Goal: Information Seeking & Learning: Check status

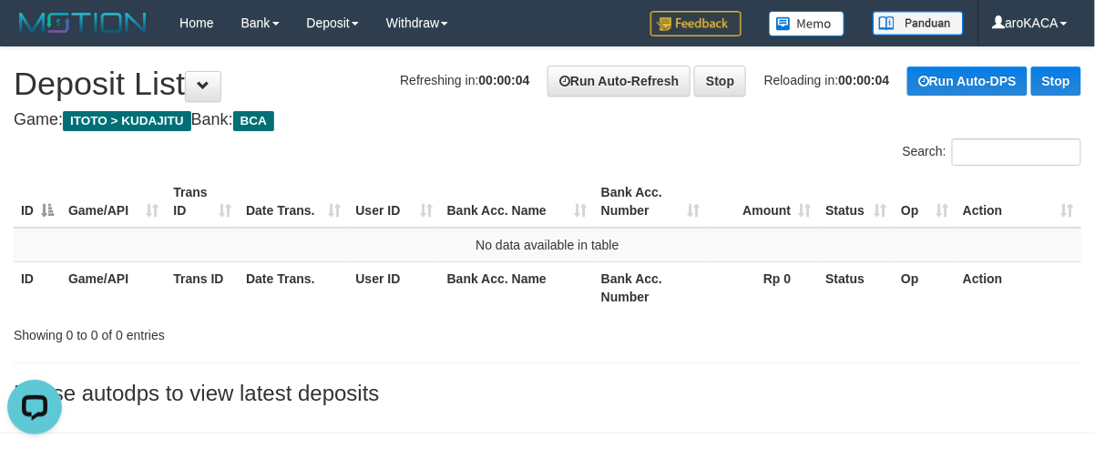
click at [625, 139] on div "Search:" at bounding box center [821, 154] width 520 height 32
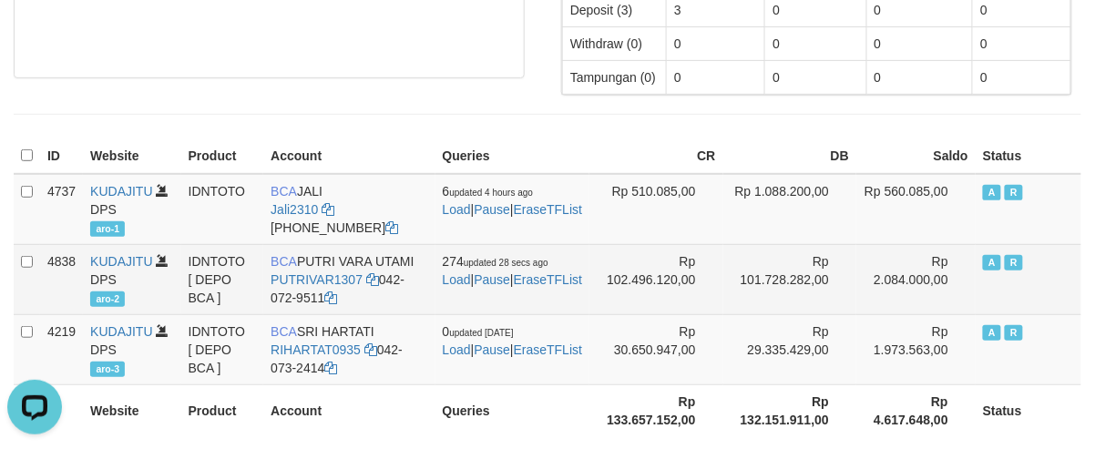
scroll to position [249, 0]
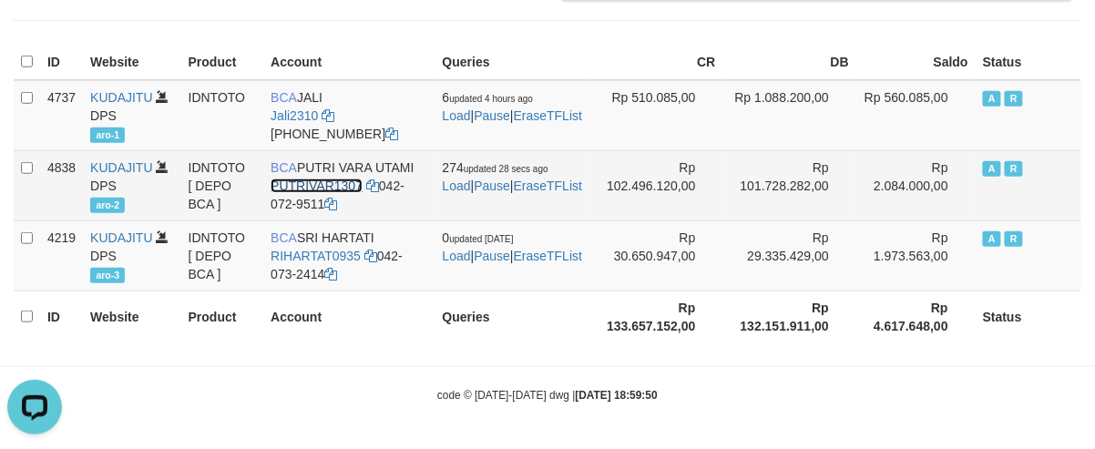
click at [295, 179] on link "PUTRIVAR1307" at bounding box center [317, 186] width 92 height 15
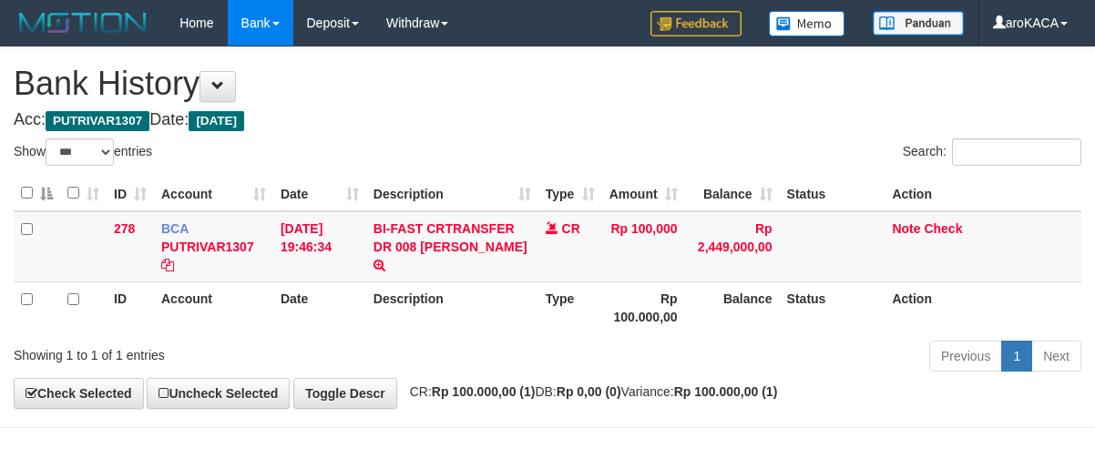
select select "***"
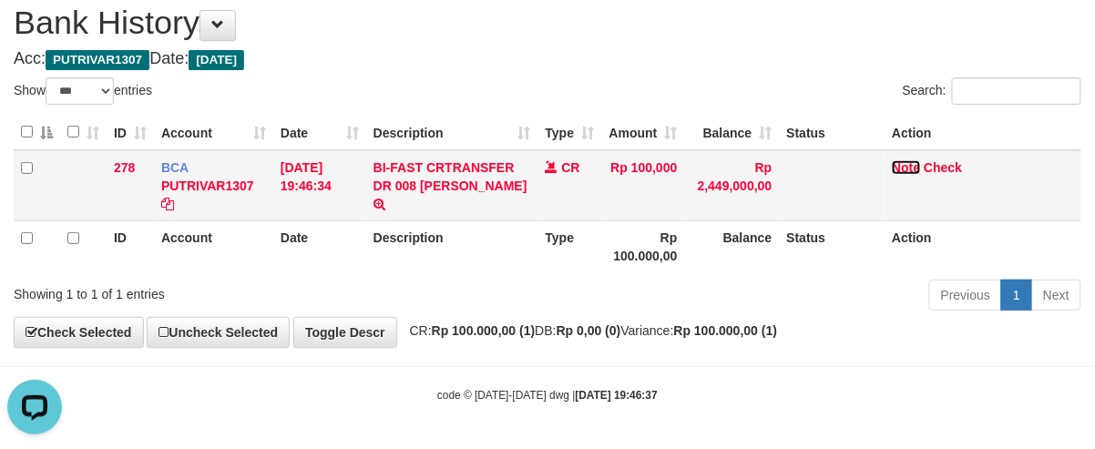
click at [902, 162] on link "Note" at bounding box center [906, 167] width 28 height 15
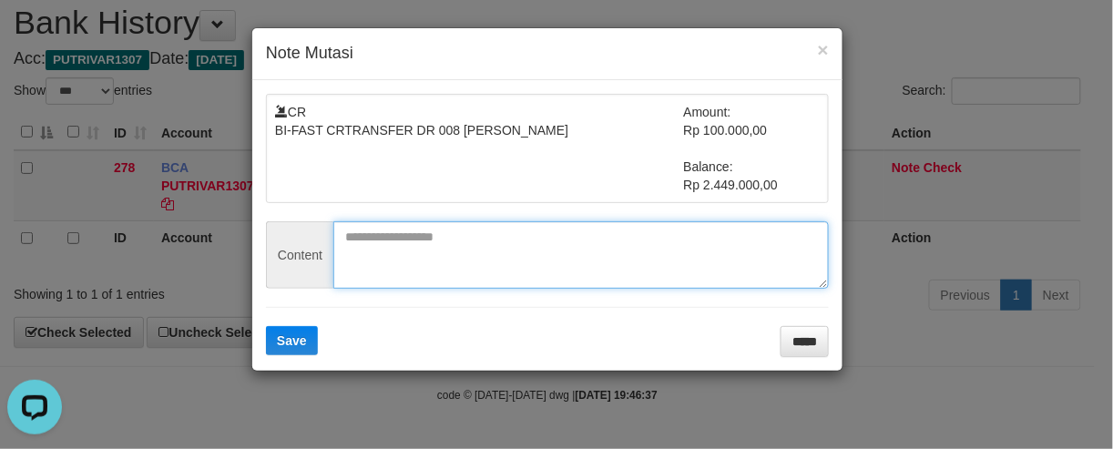
click at [507, 228] on textarea at bounding box center [581, 254] width 496 height 67
paste textarea "********"
type textarea "********"
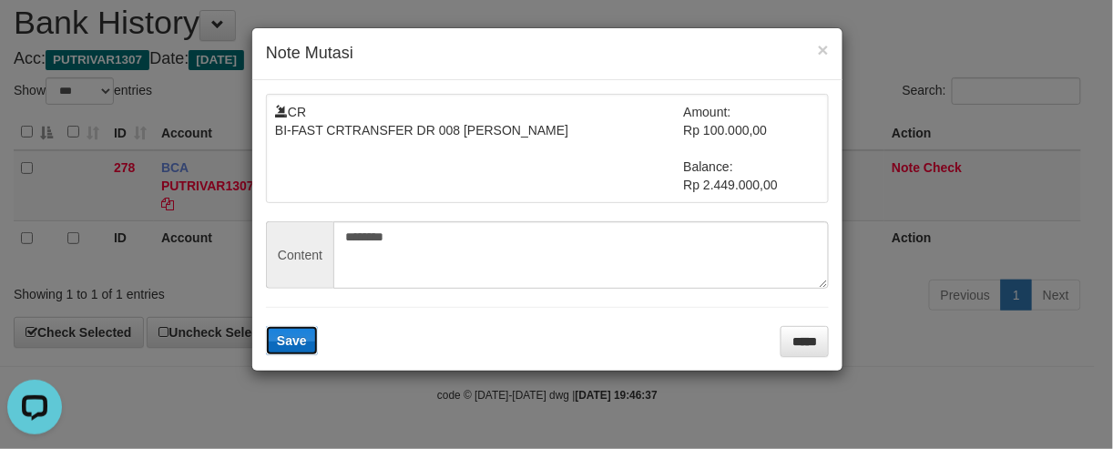
click at [303, 337] on span "Save" at bounding box center [292, 340] width 30 height 15
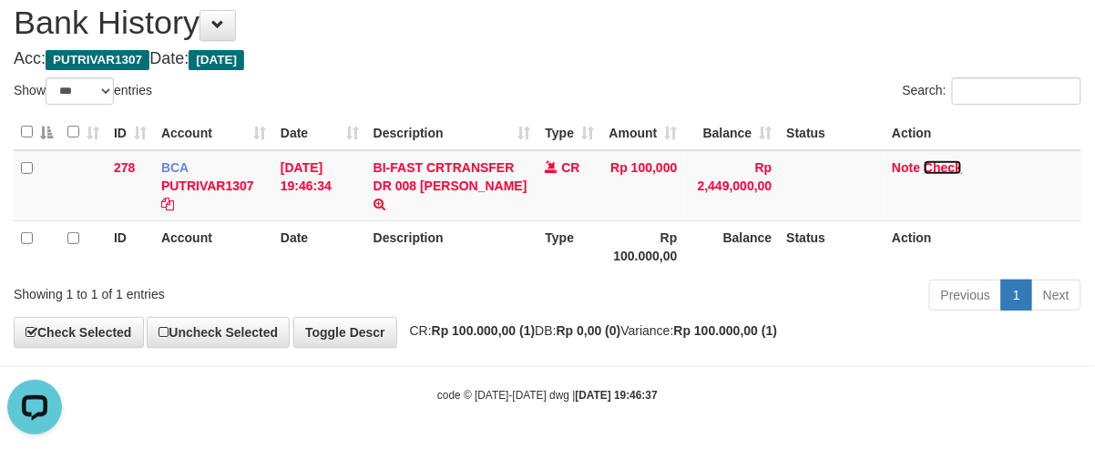
click at [940, 164] on link "Check" at bounding box center [943, 167] width 38 height 15
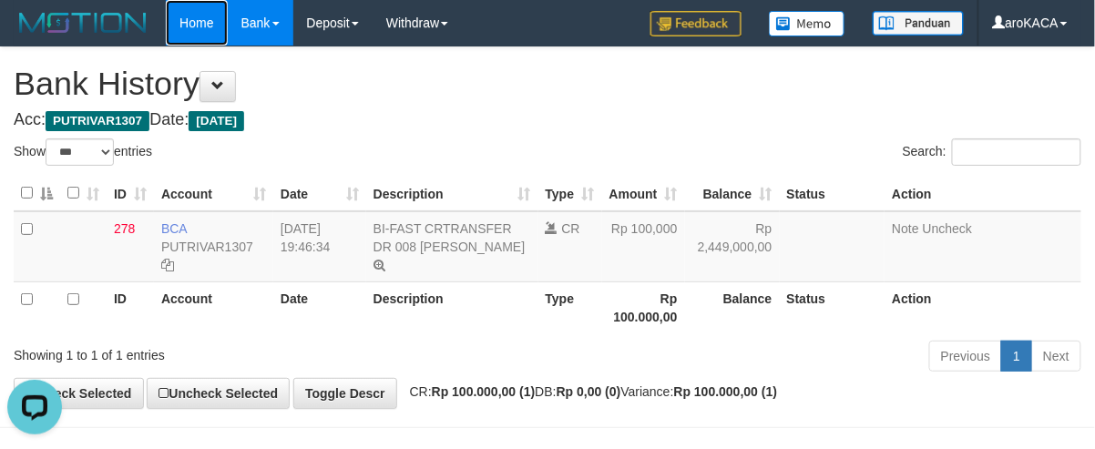
click at [204, 26] on link "Home" at bounding box center [196, 23] width 61 height 46
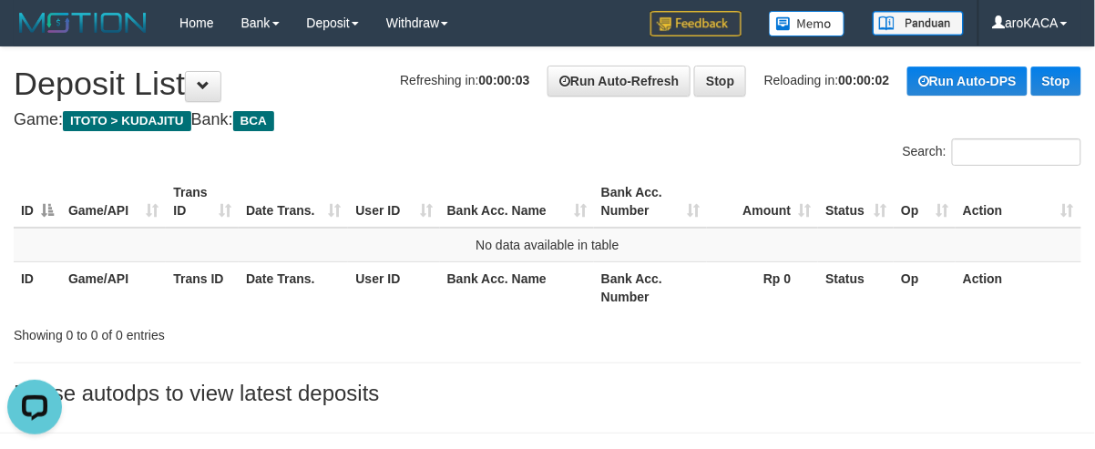
click at [678, 171] on div "ID Game/API Trans ID Date Trans. User ID Bank Acc. Name Bank Acc. Number Amount…" at bounding box center [547, 244] width 1095 height 148
click at [628, 114] on h4 "Game: ITOTO > KUDAJITU Bank: BCA" at bounding box center [548, 120] width 1068 height 18
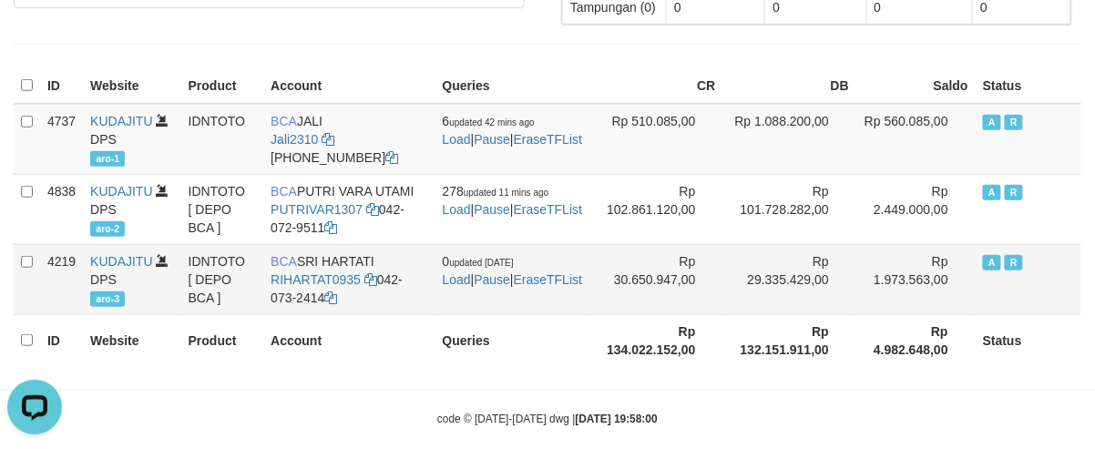
scroll to position [242, 0]
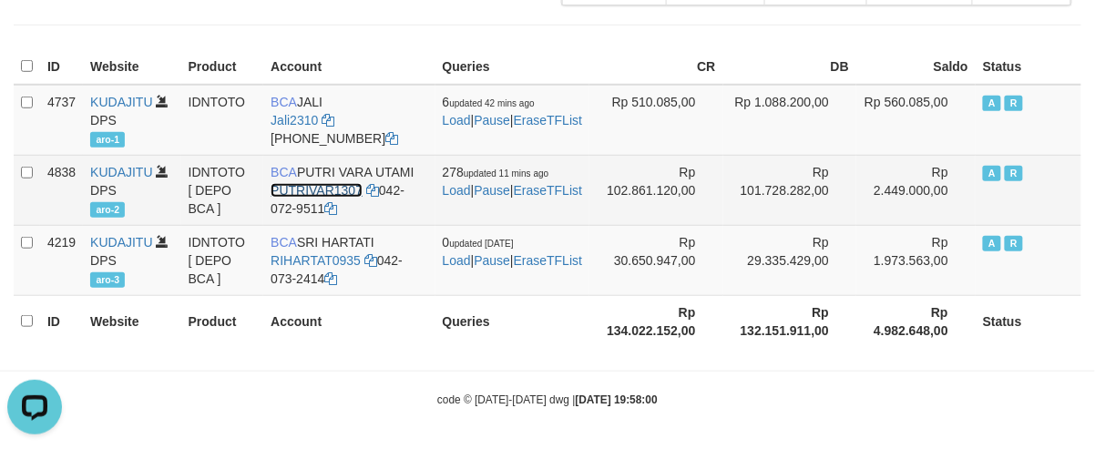
click at [307, 186] on link "PUTRIVAR1307" at bounding box center [317, 190] width 92 height 15
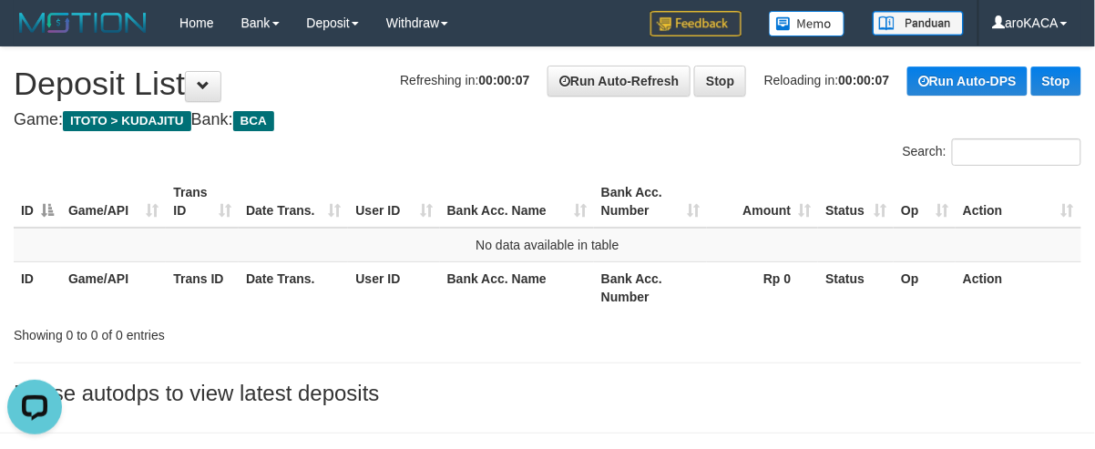
click at [698, 133] on div "**********" at bounding box center [547, 230] width 1095 height 367
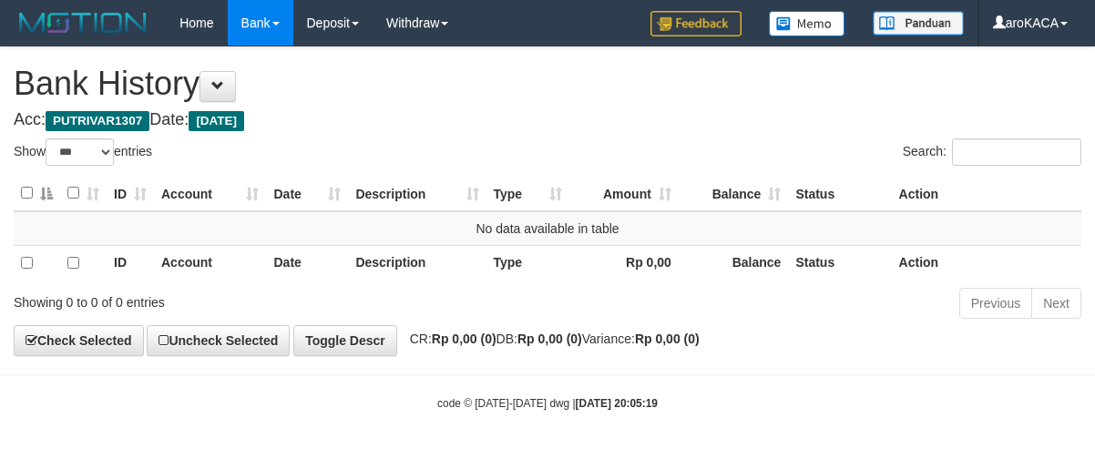
select select "***"
click at [171, 12] on link "Home" at bounding box center [196, 23] width 61 height 46
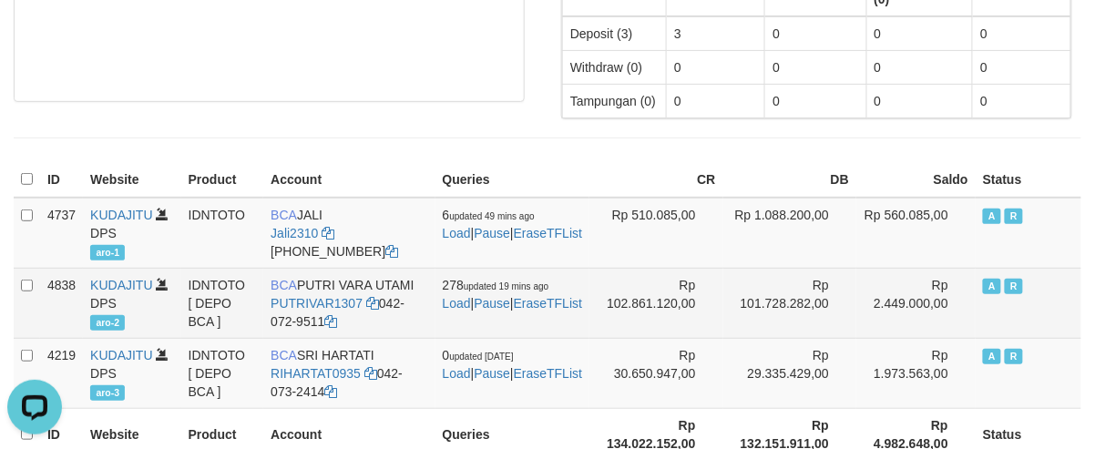
scroll to position [249, 0]
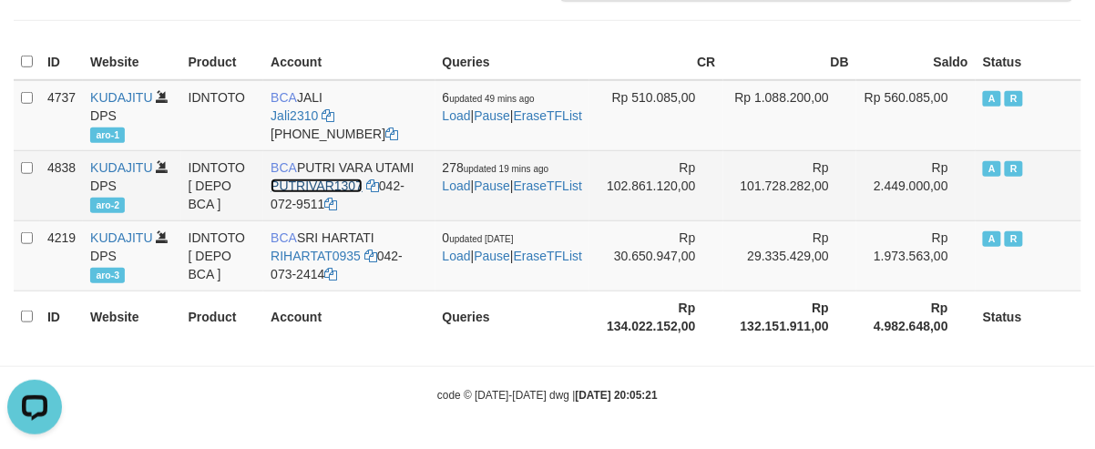
click at [312, 184] on link "PUTRIVAR1307" at bounding box center [317, 186] width 92 height 15
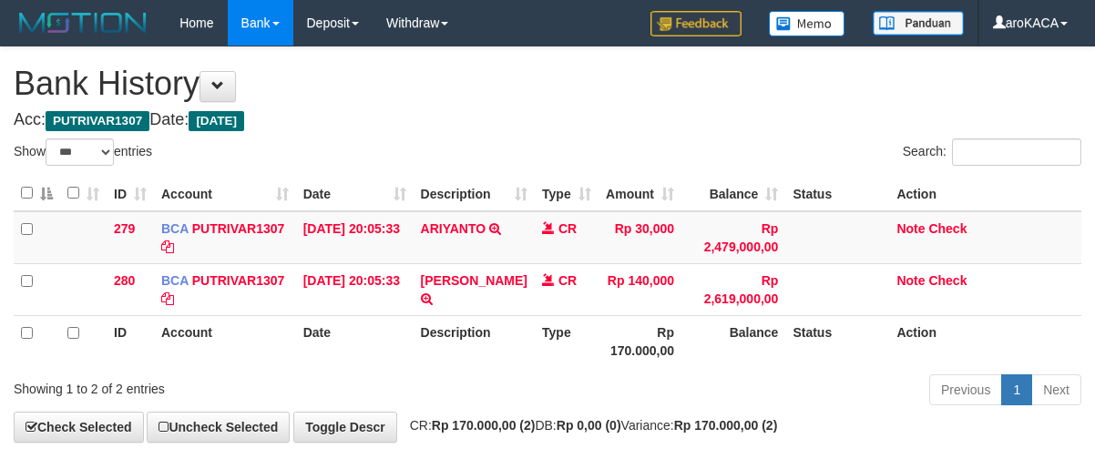
select select "***"
click at [896, 224] on link "Note" at bounding box center [910, 228] width 28 height 15
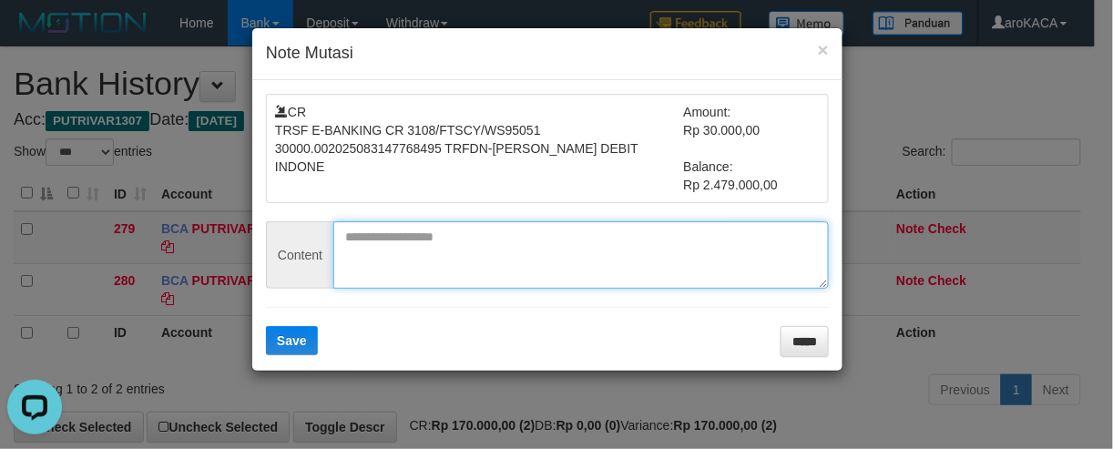
click at [431, 259] on textarea at bounding box center [581, 254] width 496 height 67
paste textarea "*********"
type textarea "*********"
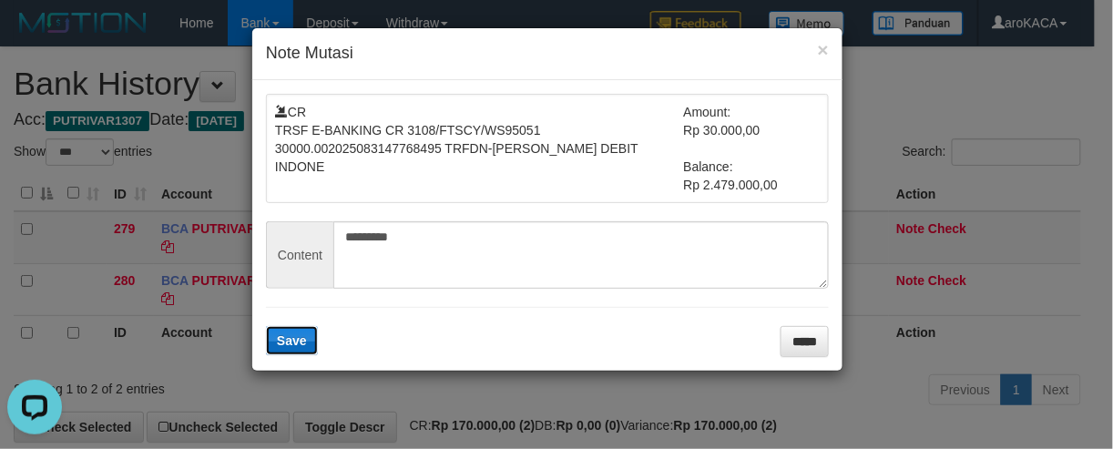
click at [301, 351] on button "Save" at bounding box center [292, 340] width 52 height 29
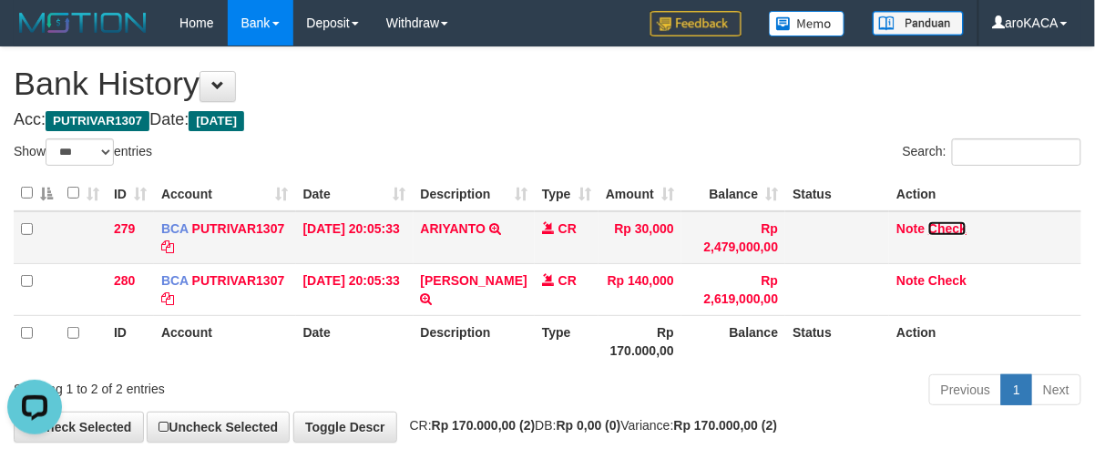
click at [949, 221] on link "Check" at bounding box center [947, 228] width 38 height 15
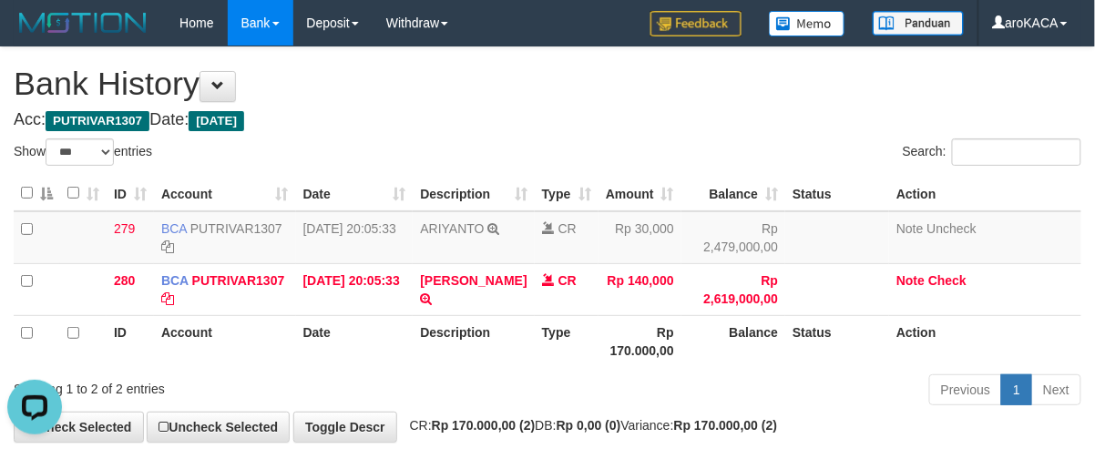
drag, startPoint x: 774, startPoint y: 99, endPoint x: 817, endPoint y: 151, distance: 67.3
click at [774, 99] on h1 "Bank History" at bounding box center [548, 84] width 1068 height 36
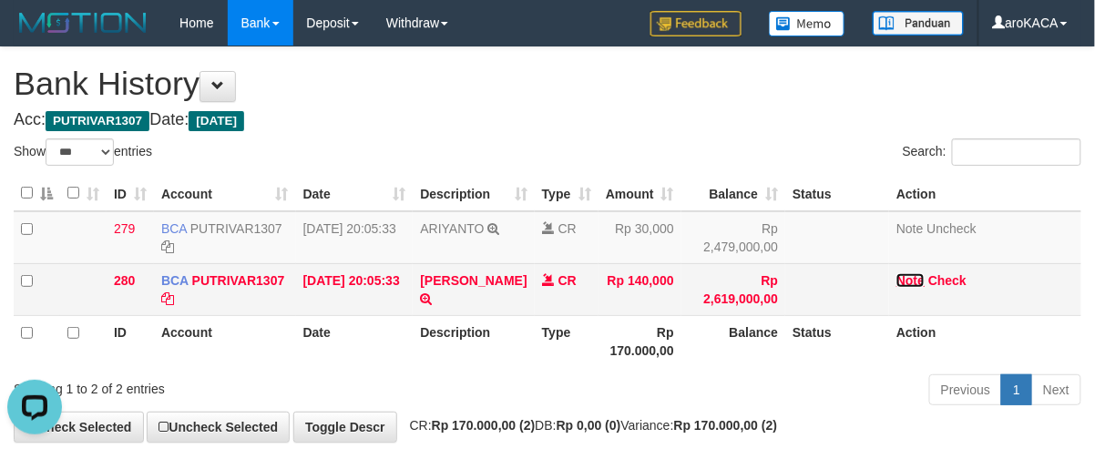
click at [908, 278] on link "Note" at bounding box center [910, 280] width 28 height 15
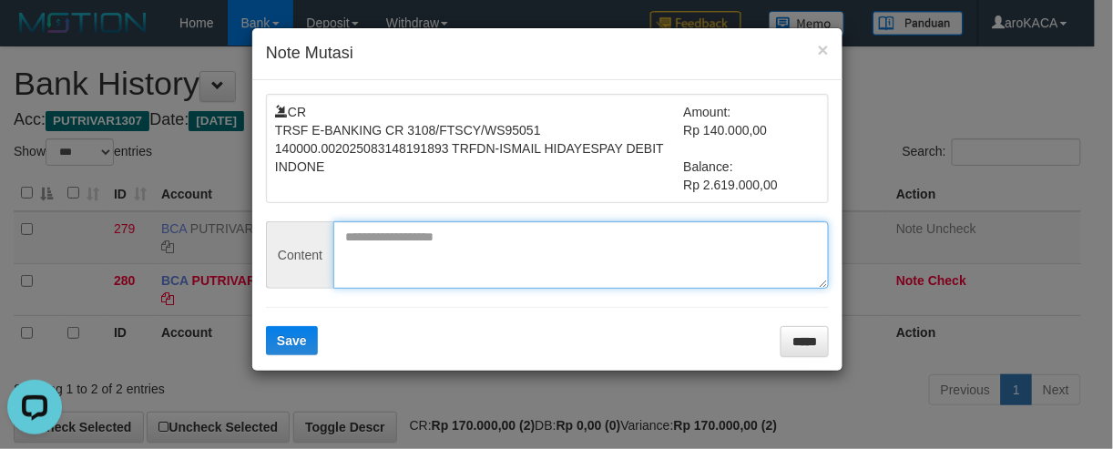
click at [503, 255] on textarea at bounding box center [581, 254] width 496 height 67
paste textarea "******"
type textarea "******"
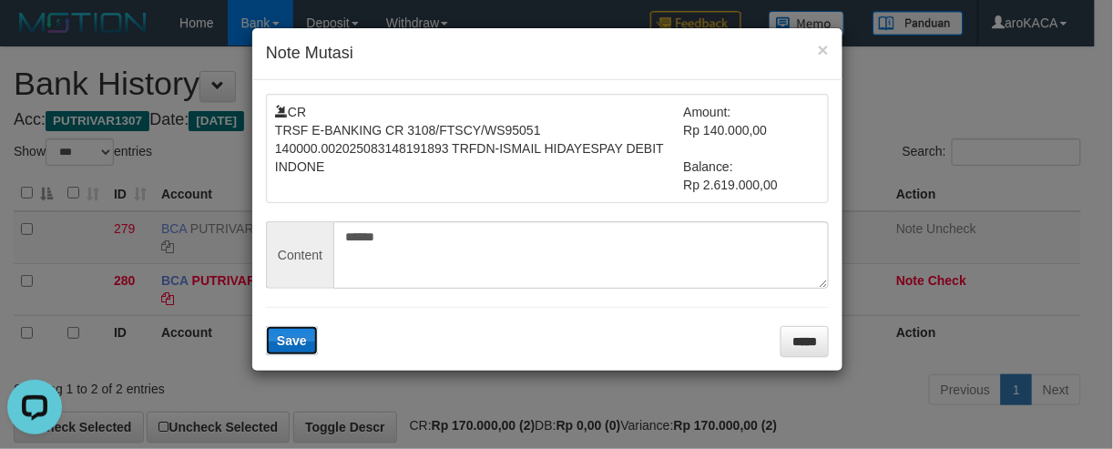
click at [293, 335] on span "Save" at bounding box center [292, 340] width 30 height 15
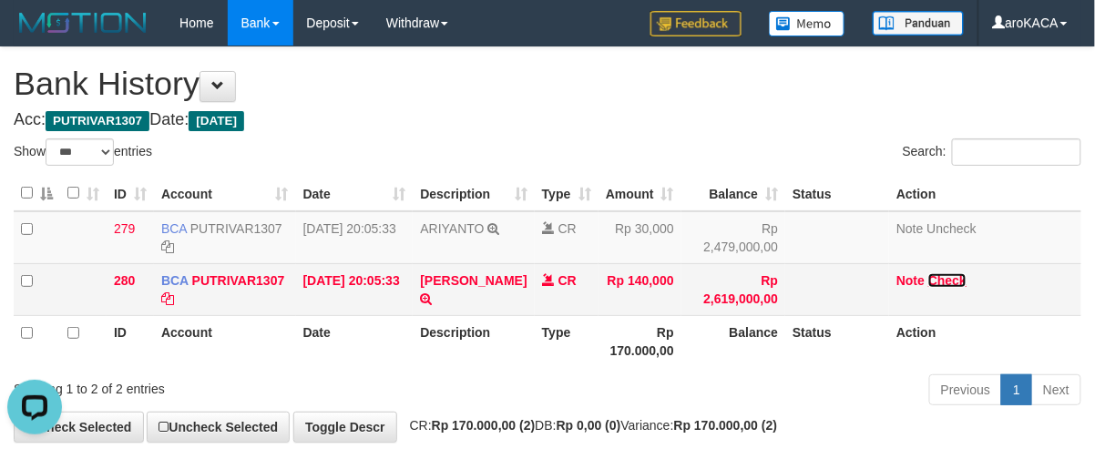
click at [946, 282] on link "Check" at bounding box center [947, 280] width 38 height 15
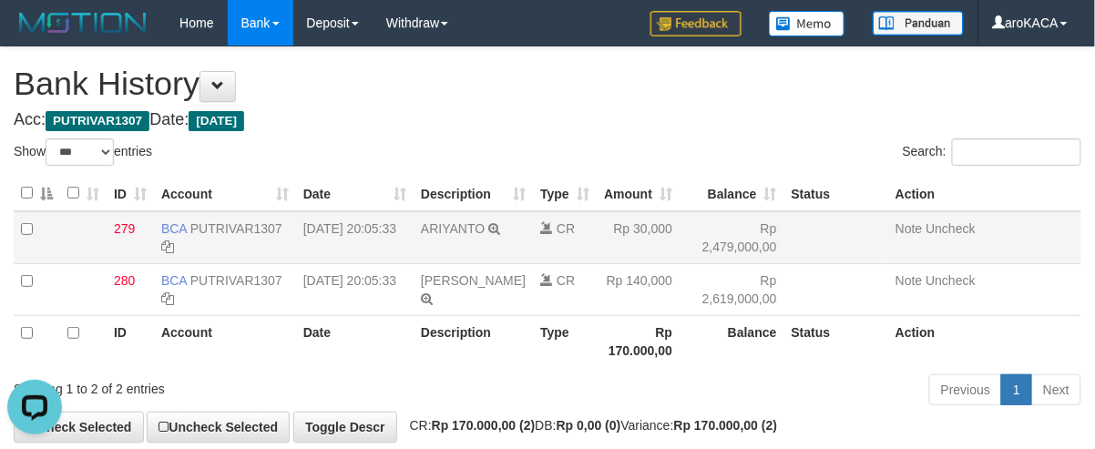
click at [446, 245] on td "ARIYANTO TRSF E-BANKING CR 3108/FTSCY/WS95051 30000.002025083147768495 TRFDN-AR…" at bounding box center [473, 237] width 119 height 53
copy td "ARIYANTO"
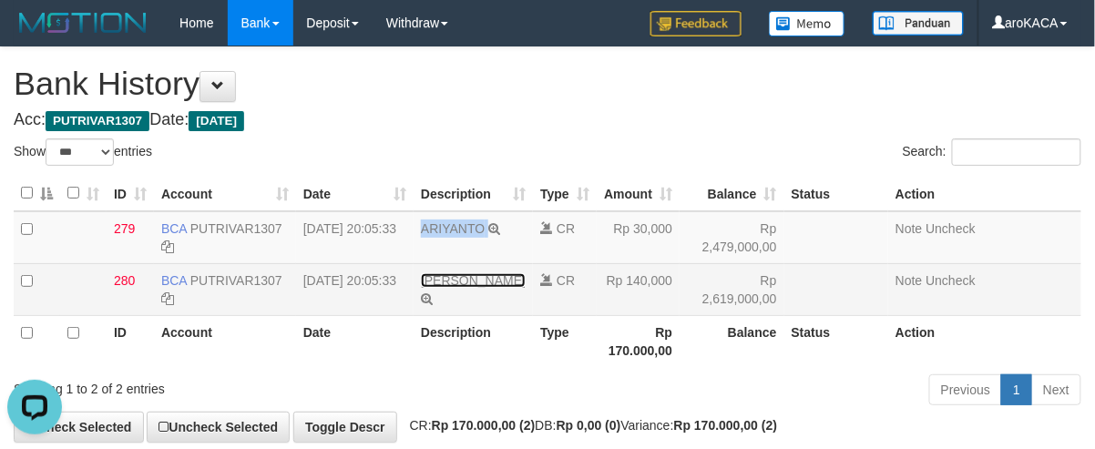
click at [435, 282] on link "ISMAIL HIDAY" at bounding box center [473, 280] width 105 height 15
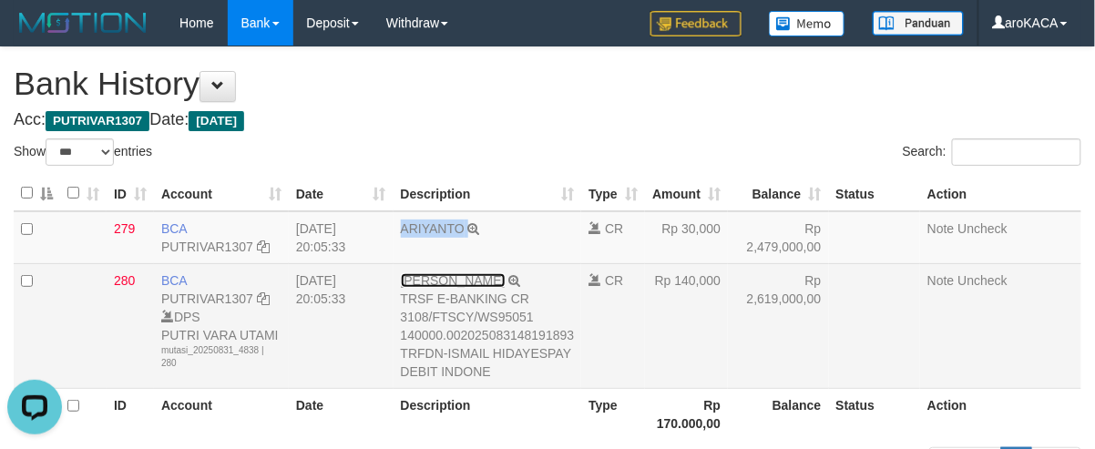
click at [435, 282] on link "ISMAIL HIDAY" at bounding box center [453, 280] width 105 height 15
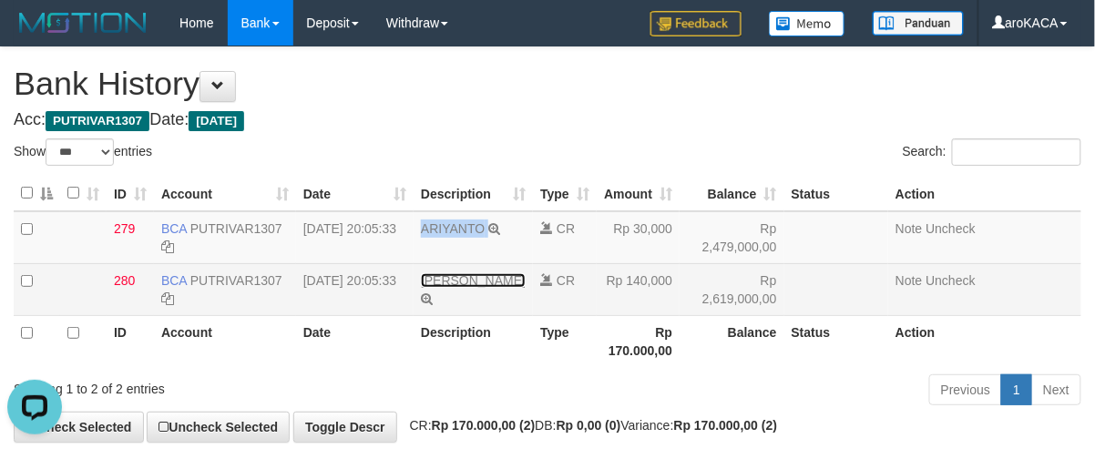
click at [435, 282] on link "ISMAIL HIDAY" at bounding box center [473, 280] width 105 height 15
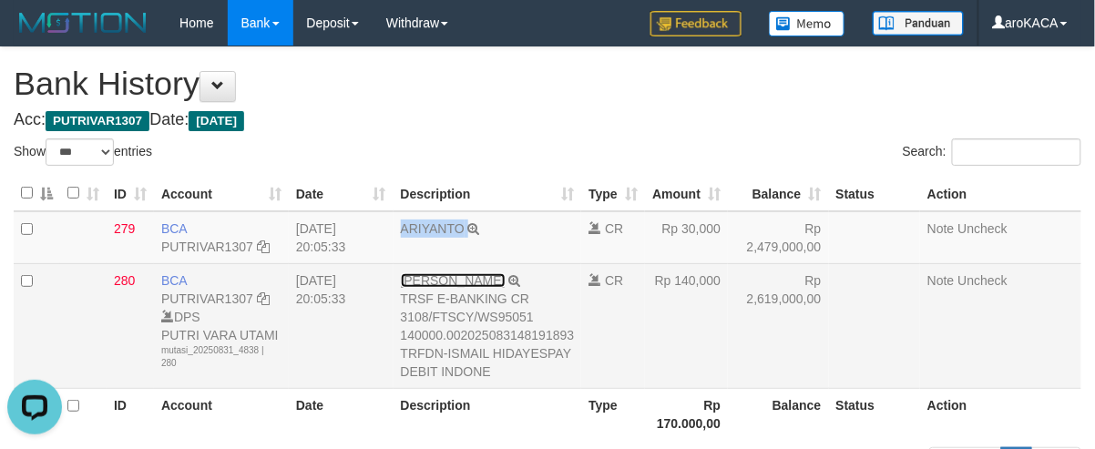
click at [435, 282] on link "ISMAIL HIDAY" at bounding box center [453, 280] width 105 height 15
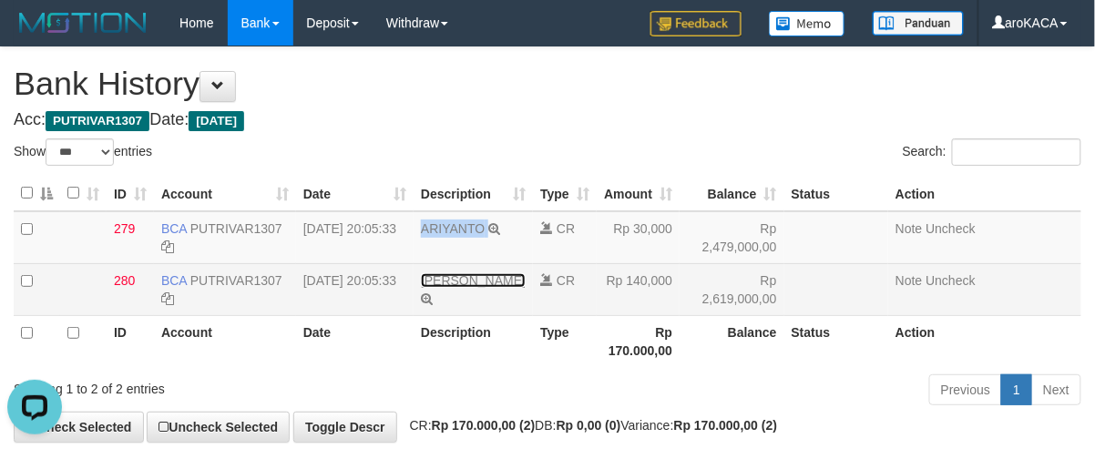
click at [461, 286] on link "ISMAIL HIDAY" at bounding box center [473, 280] width 105 height 15
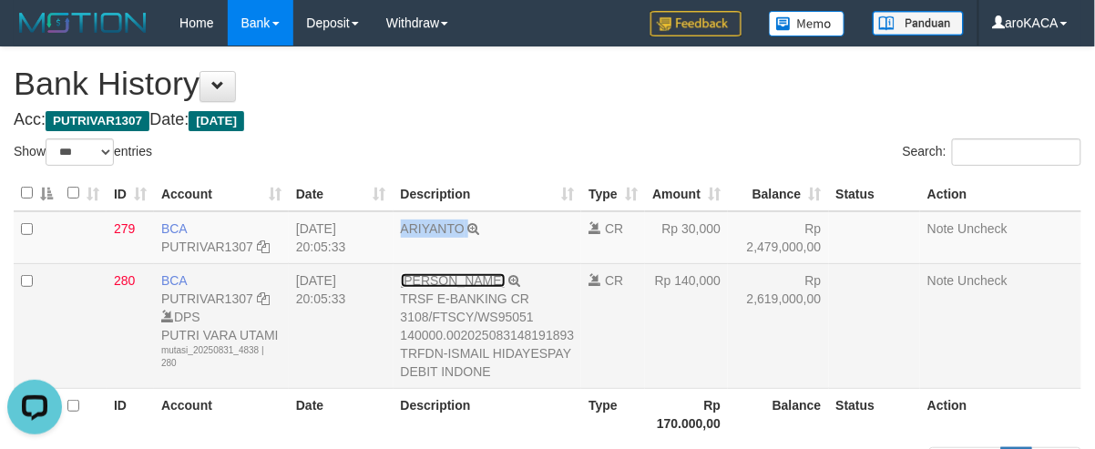
click at [461, 286] on link "ISMAIL HIDAY" at bounding box center [453, 280] width 105 height 15
copy td "ARIYANTO"
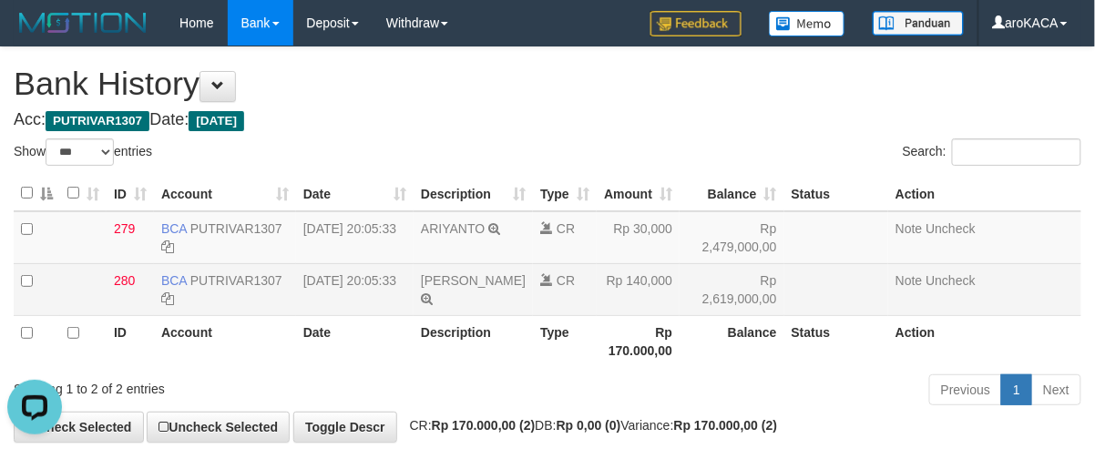
click at [467, 290] on td "ISMAIL HIDAY TRSF E-BANKING CR 3108/FTSCY/WS95051 140000.002025083148191893 TRF…" at bounding box center [473, 289] width 119 height 52
copy tr "ISMAIL HIDAY TRSF E-BANKING CR 3108/FTSCY/WS95051 140000.002025083148191893 TRF…"
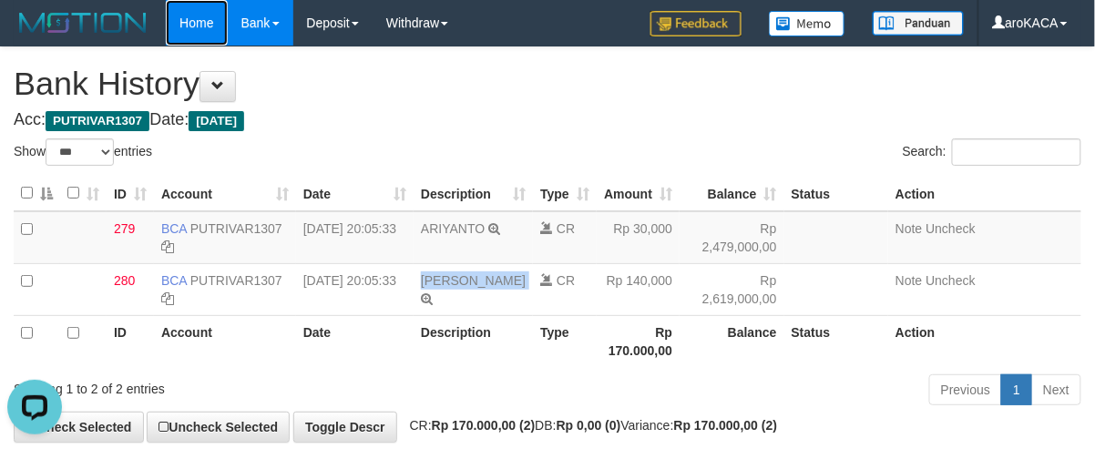
click at [190, 24] on link "Home" at bounding box center [196, 23] width 61 height 46
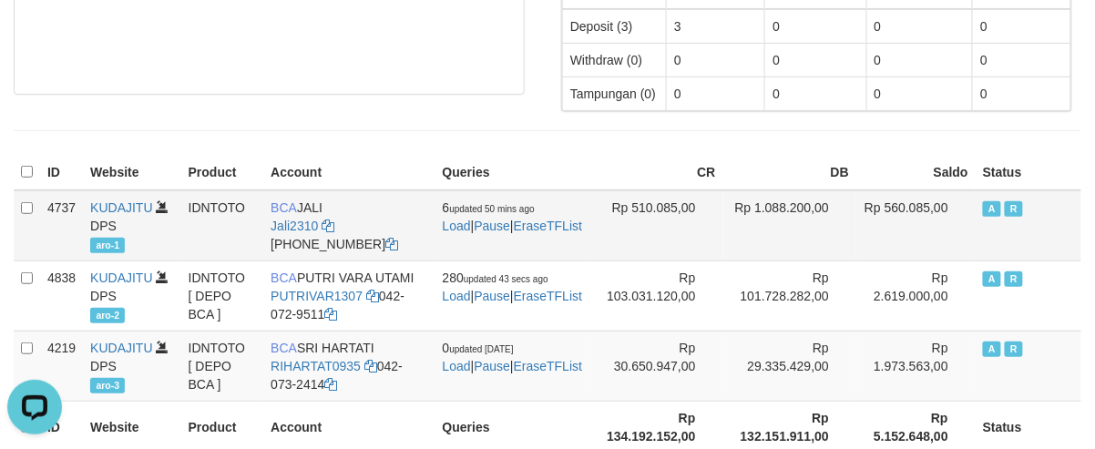
scroll to position [249, 0]
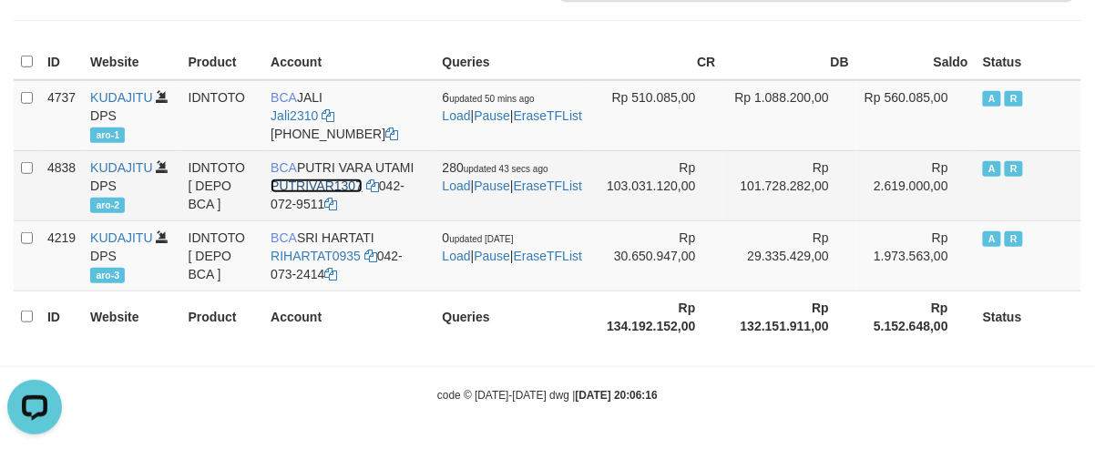
click at [304, 184] on link "PUTRIVAR1307" at bounding box center [317, 186] width 92 height 15
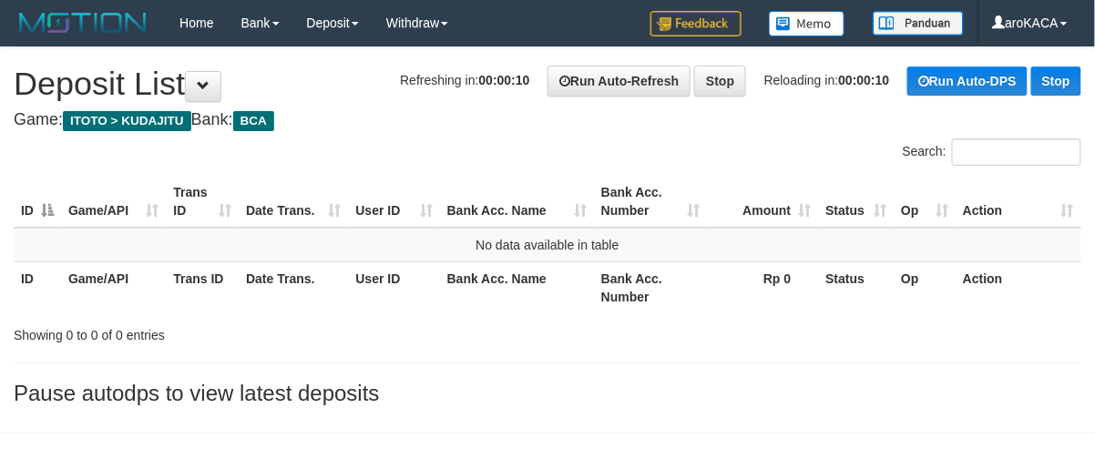
drag, startPoint x: 0, startPoint y: 0, endPoint x: 649, endPoint y: 138, distance: 663.3
click at [649, 138] on div "Search:" at bounding box center [821, 154] width 520 height 32
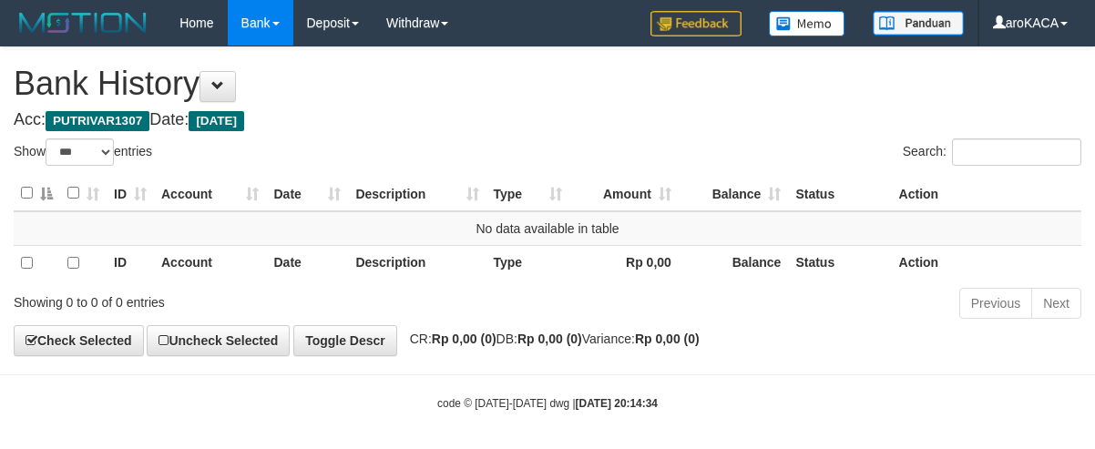
select select "***"
drag, startPoint x: 642, startPoint y: 110, endPoint x: 628, endPoint y: 71, distance: 41.8
click at [642, 111] on h4 "Acc: PUTRIVAR1307 Date: Today" at bounding box center [548, 120] width 1068 height 18
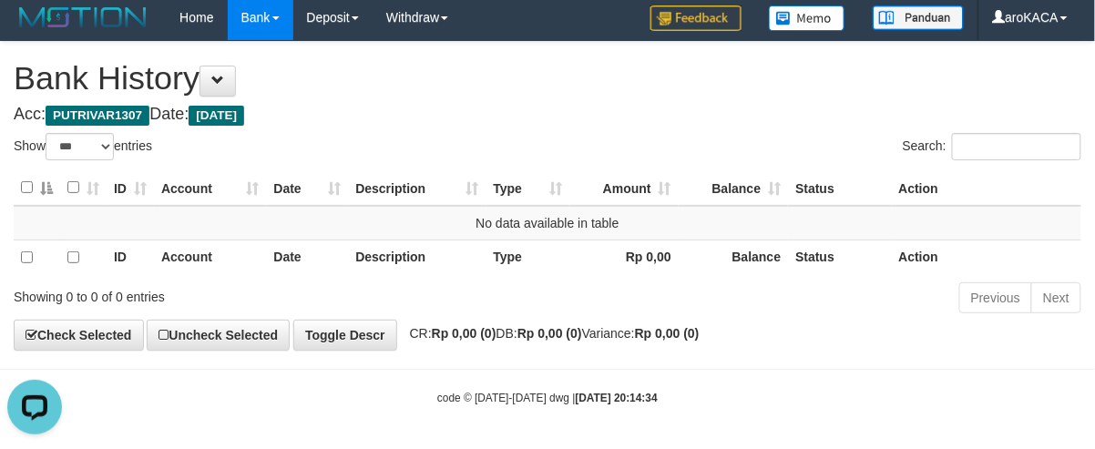
scroll to position [9, 0]
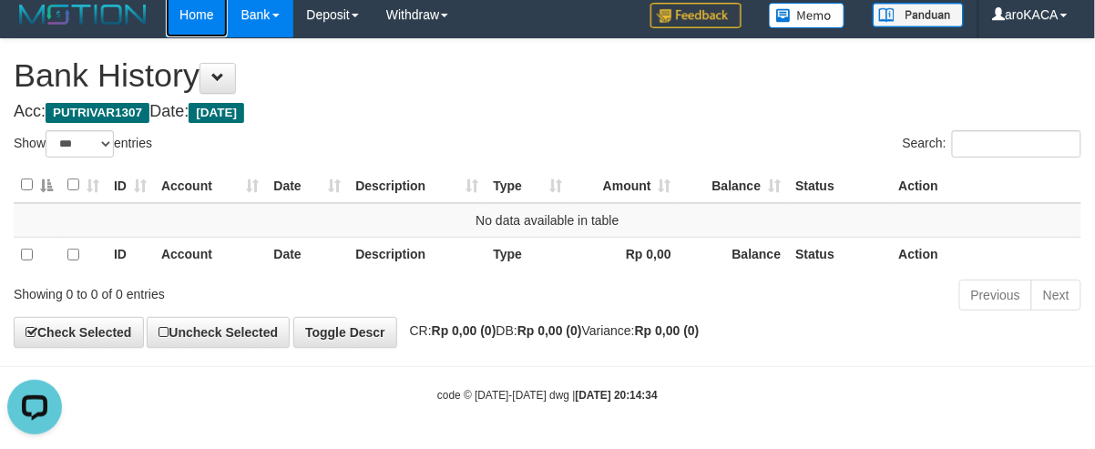
click at [191, 1] on link "Home" at bounding box center [196, 15] width 61 height 46
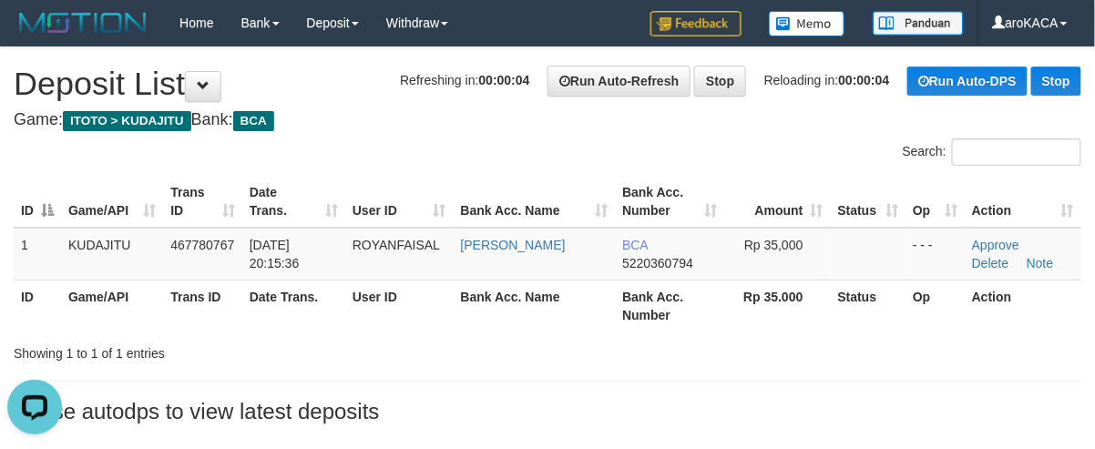
click at [767, 143] on div "Search:" at bounding box center [821, 154] width 520 height 32
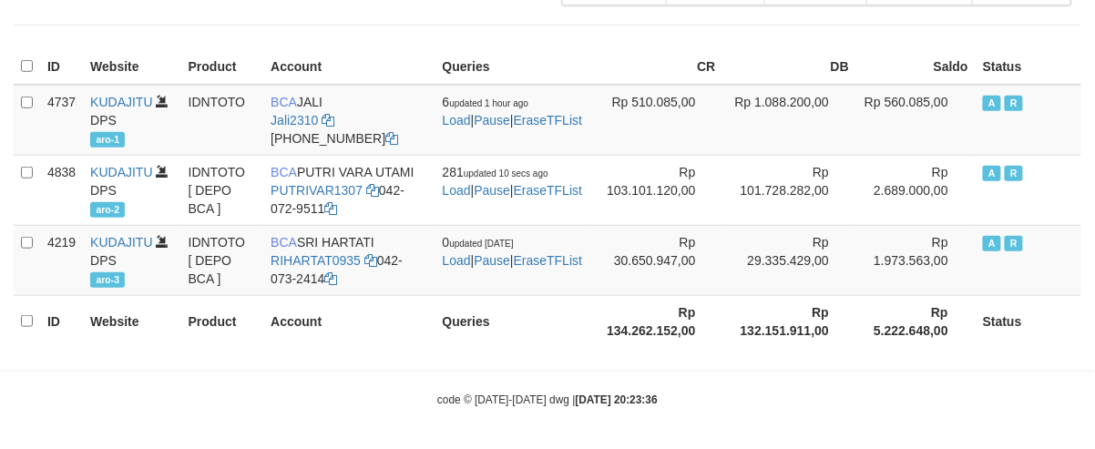
scroll to position [249, 0]
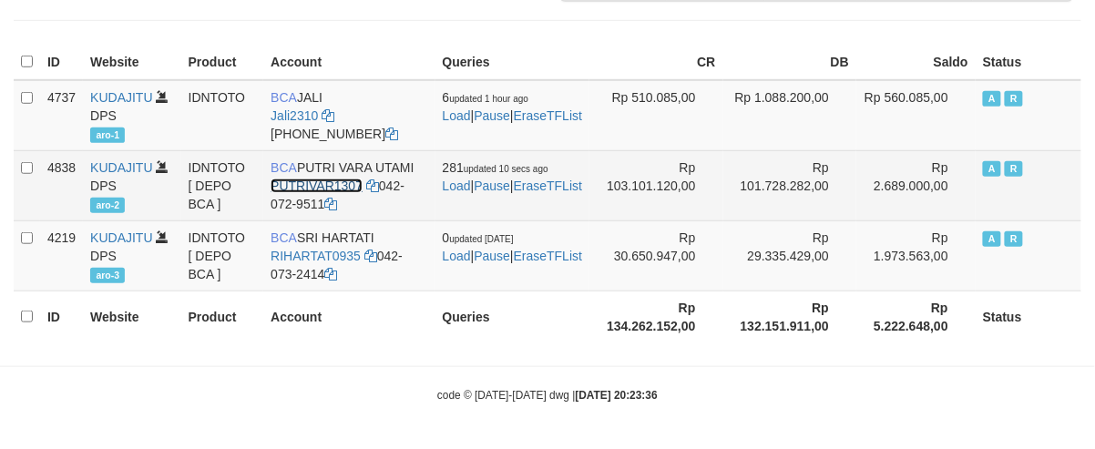
click at [317, 186] on link "PUTRIVAR1307" at bounding box center [317, 186] width 92 height 15
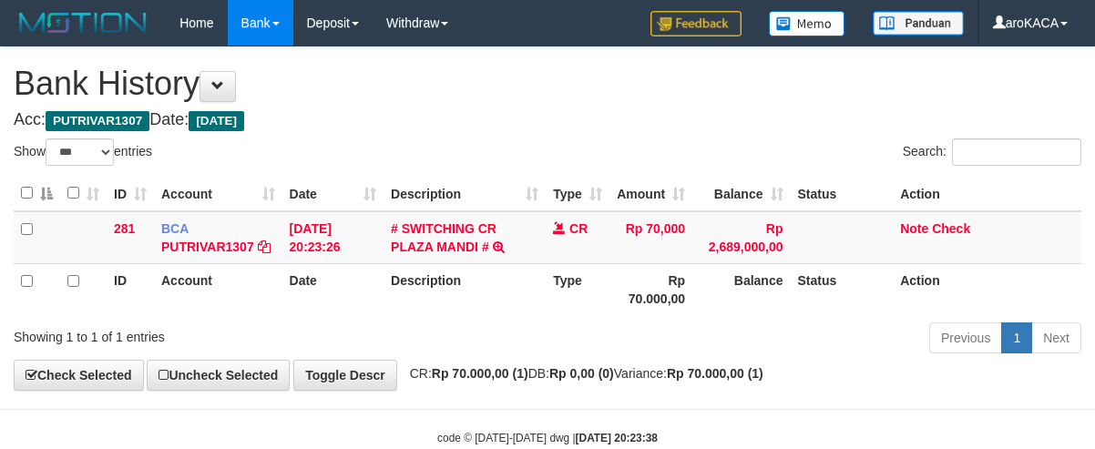
select select "***"
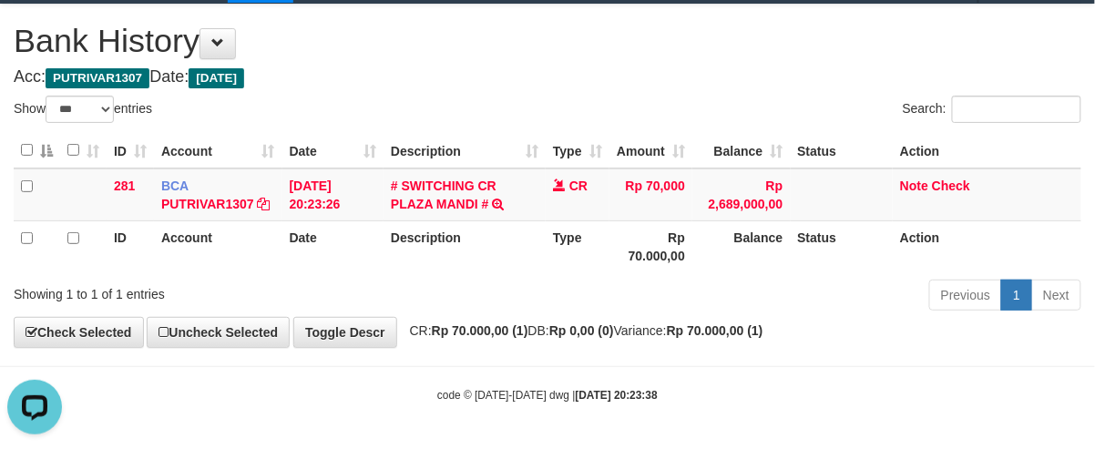
drag, startPoint x: 856, startPoint y: 297, endPoint x: 893, endPoint y: 241, distance: 66.5
click at [858, 293] on div "Previous 1 Next" at bounding box center [775, 297] width 611 height 39
click at [917, 182] on link "Note" at bounding box center [914, 186] width 28 height 15
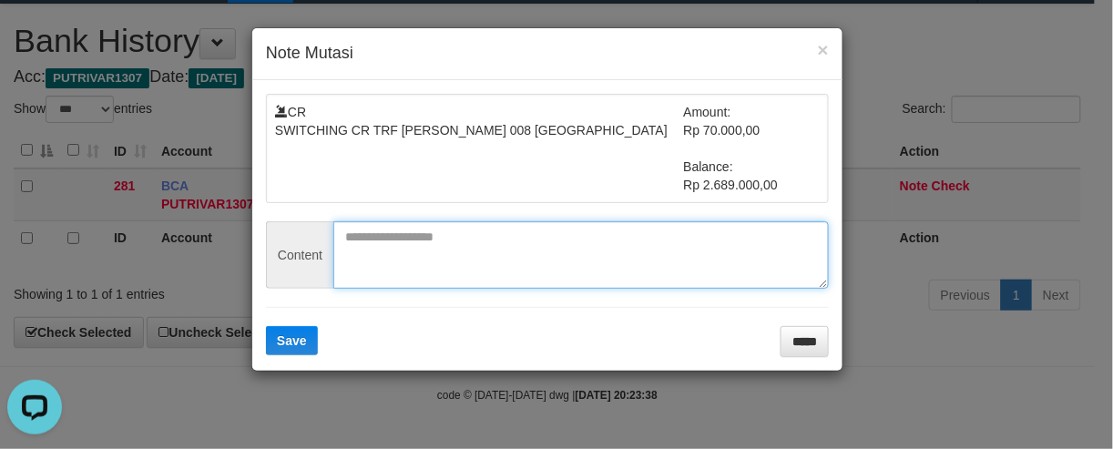
drag, startPoint x: 492, startPoint y: 257, endPoint x: 466, endPoint y: 263, distance: 26.3
click at [483, 257] on textarea at bounding box center [581, 254] width 496 height 67
paste textarea "********"
type textarea "********"
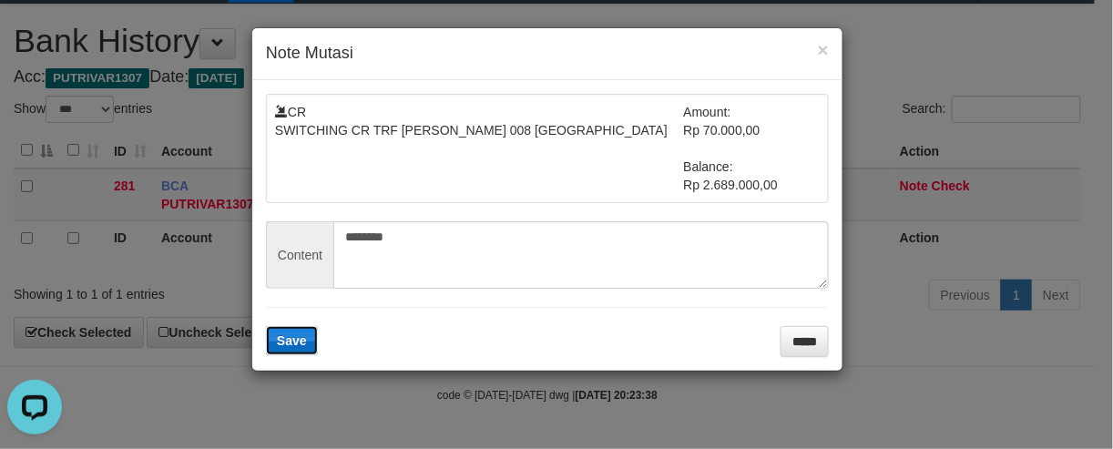
click at [285, 353] on button "Save" at bounding box center [292, 340] width 52 height 29
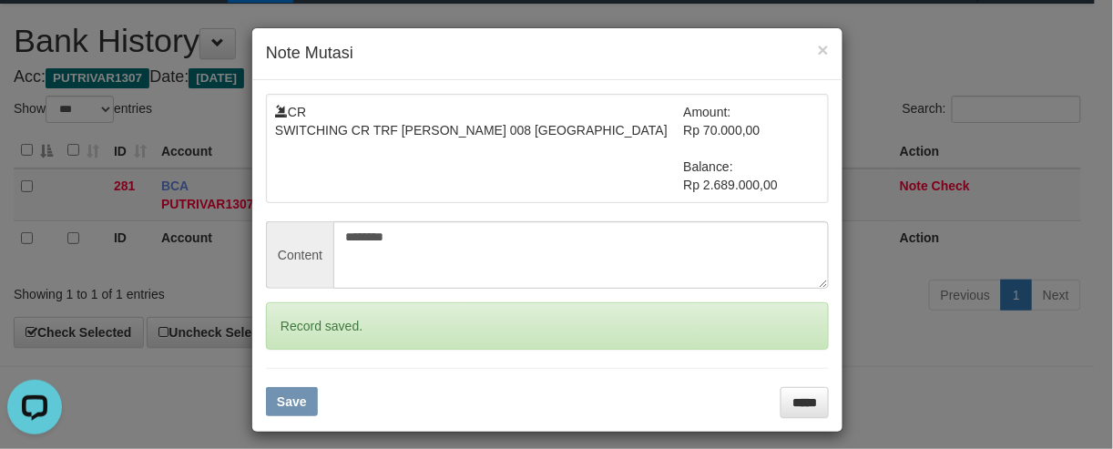
click at [959, 191] on div "× Note Mutasi CR SWITCHING CR TRF FERNANDO SAPUTRA 008 PLAZA MANDI Amount: Rp 7…" at bounding box center [556, 224] width 1113 height 449
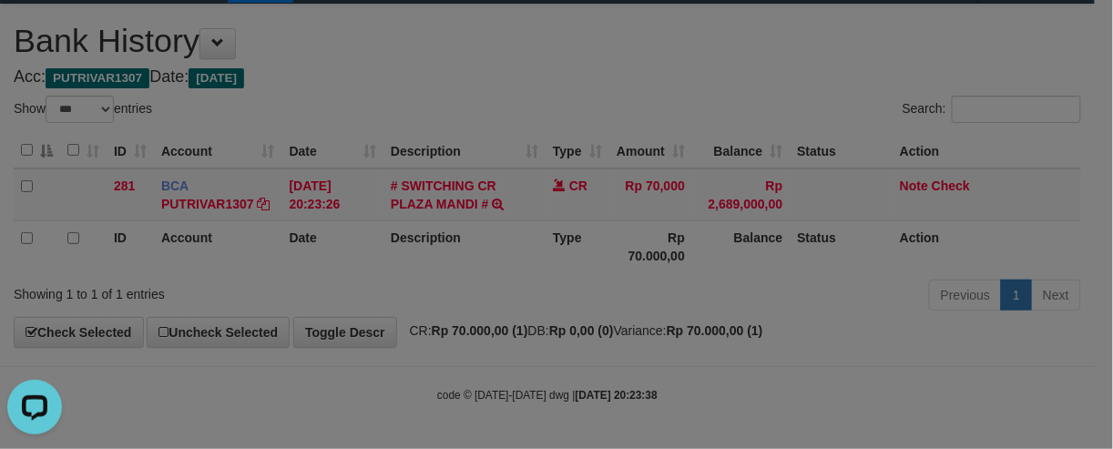
click at [959, 191] on body "Toggle navigation Home Bank Account List Deposit DPS Fetch DPS List PGA History…" at bounding box center [556, 203] width 1113 height 492
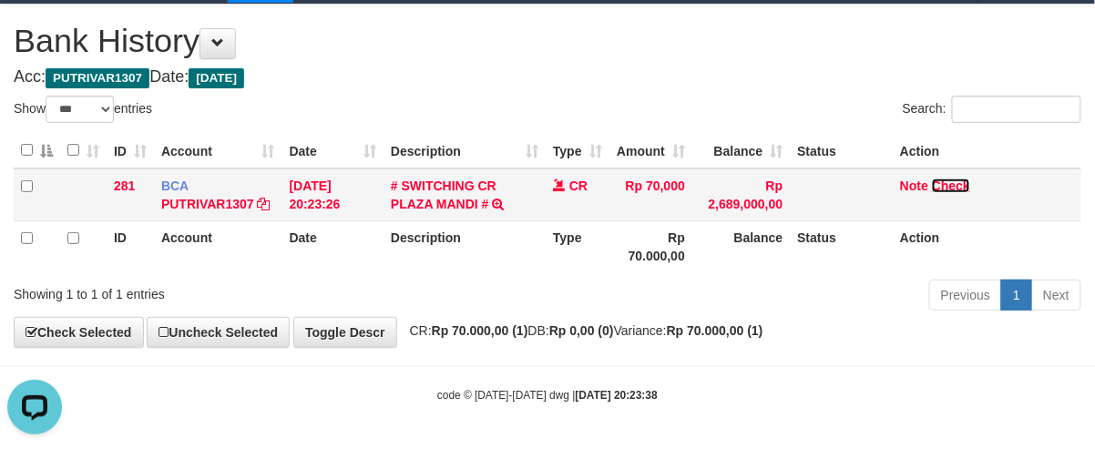
click at [955, 186] on link "Check" at bounding box center [951, 186] width 38 height 15
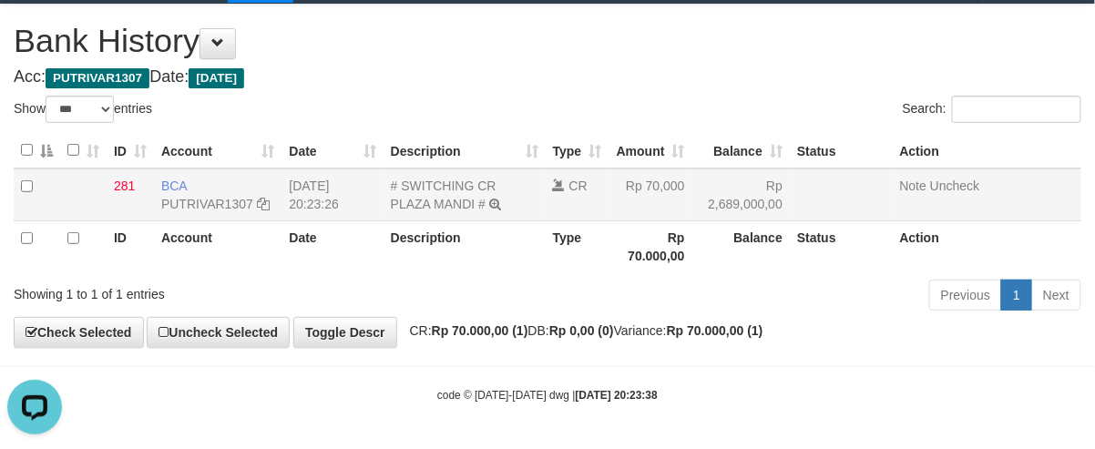
click at [419, 212] on td "# SWITCHING CR PLAZA MANDI # SWITCHING CR TRF FERNANDO SAPUTRA 008 PLAZA MANDI" at bounding box center [465, 195] width 162 height 53
copy td "# SWITCHING CR PLAZA MANDI #"
click at [427, 205] on link "# SWITCHING CR PLAZA MANDI #" at bounding box center [444, 195] width 106 height 33
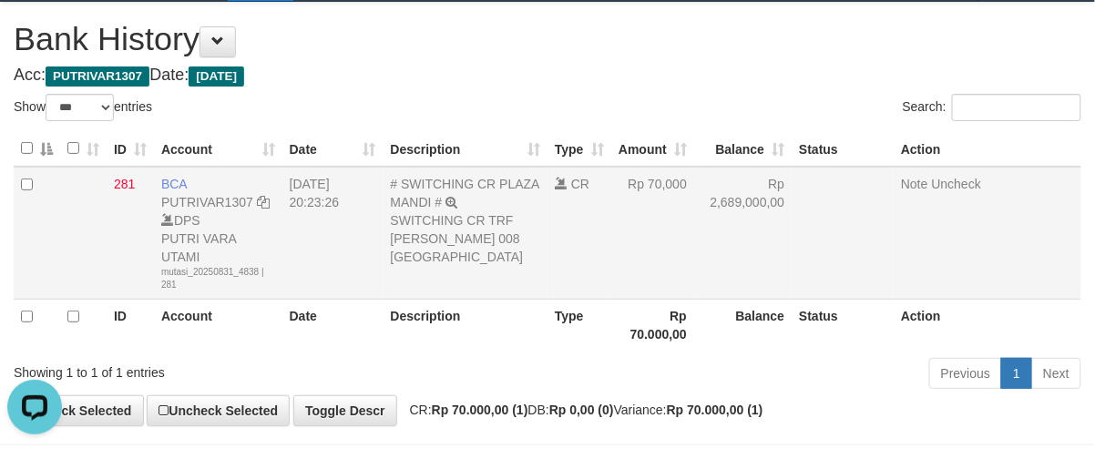
click at [435, 241] on div "SWITCHING CR TRF FERNANDO SAPUTRA 008 PLAZA MANDI" at bounding box center [466, 238] width 150 height 55
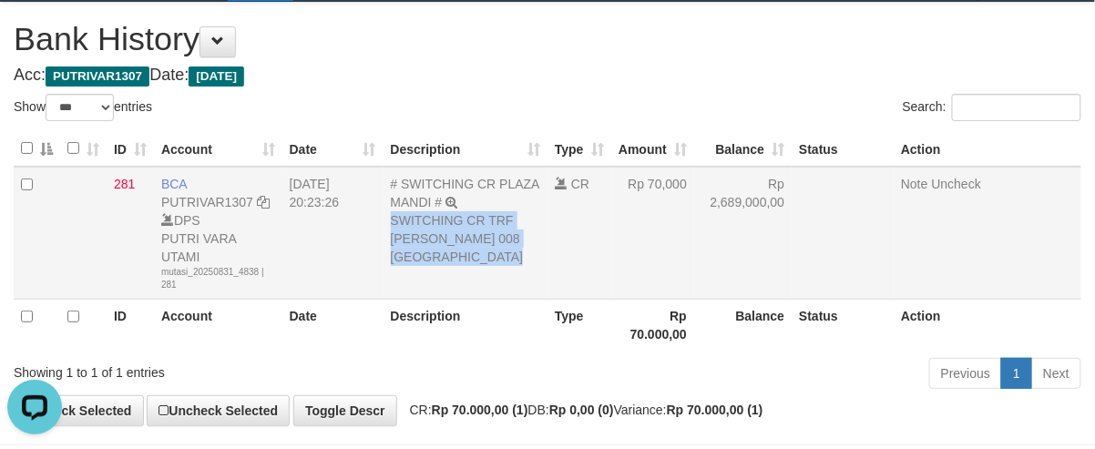
click at [435, 241] on div "SWITCHING CR TRF FERNANDO SAPUTRA 008 PLAZA MANDI" at bounding box center [466, 238] width 150 height 55
copy tr "SWITCHING CR TRF FERNANDO SAPUTRA 008 PLAZA MANDI"
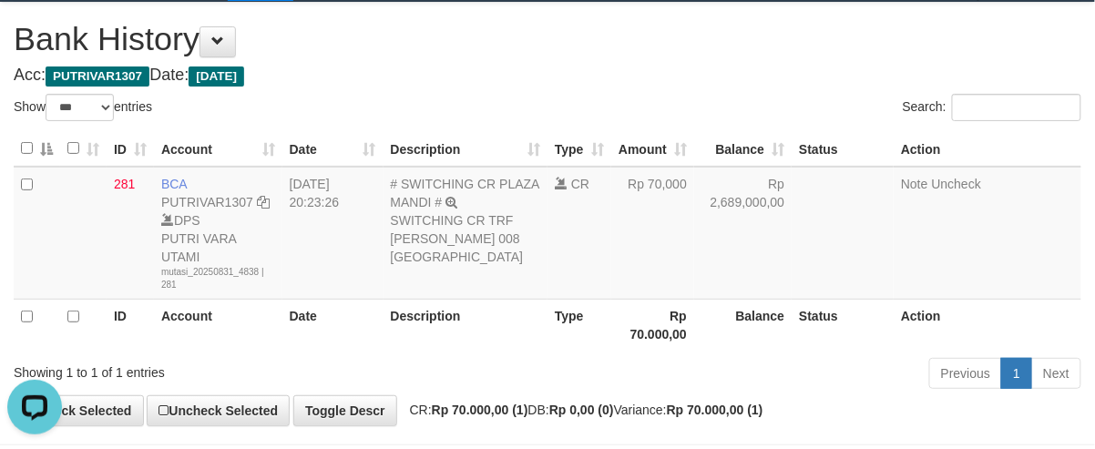
drag, startPoint x: 814, startPoint y: 55, endPoint x: 613, endPoint y: 106, distance: 207.7
click at [814, 55] on h1 "Bank History" at bounding box center [548, 39] width 1068 height 36
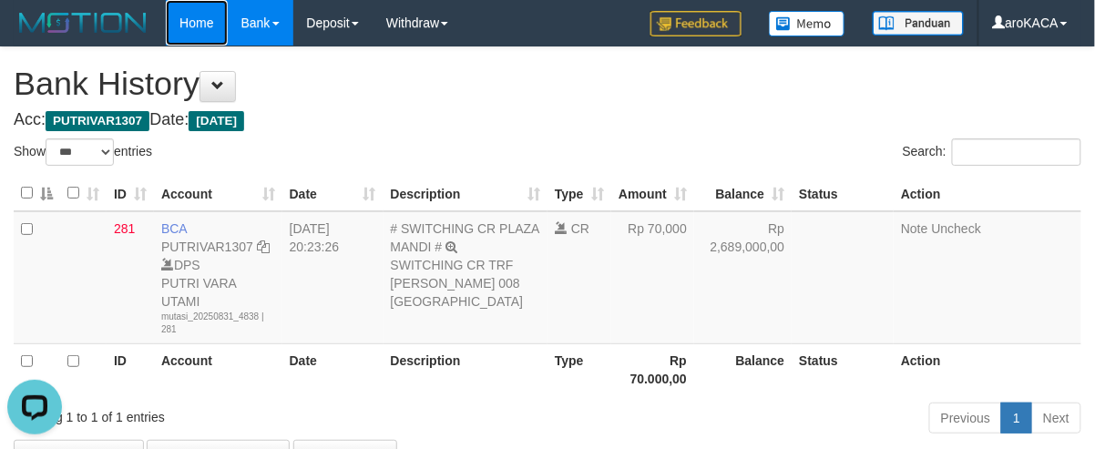
click at [183, 22] on link "Home" at bounding box center [196, 23] width 61 height 46
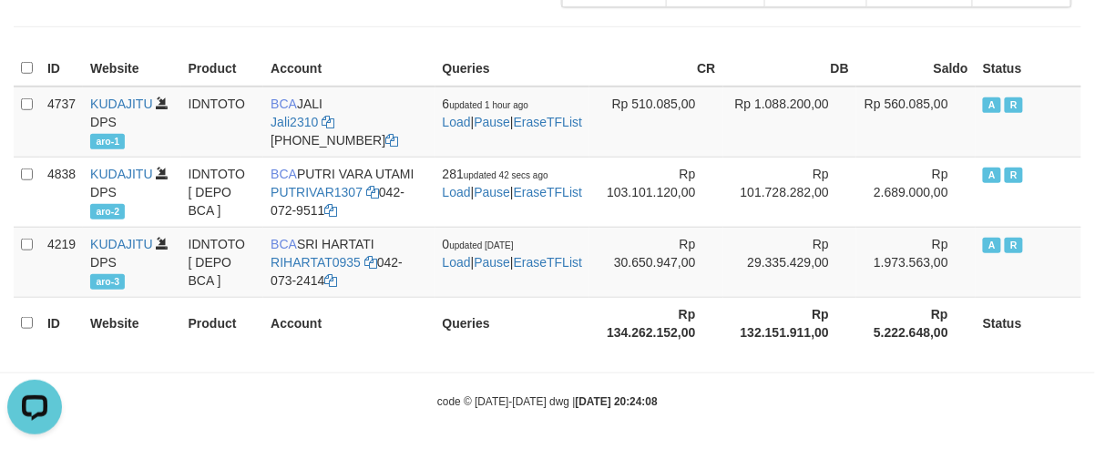
scroll to position [242, 0]
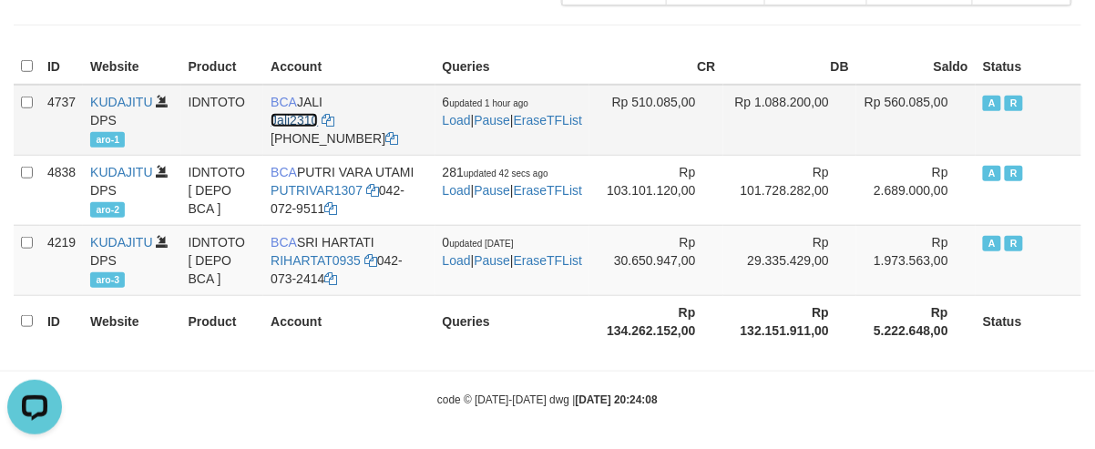
click at [307, 121] on link "Jali2310" at bounding box center [294, 120] width 47 height 15
